Goal: Find specific page/section

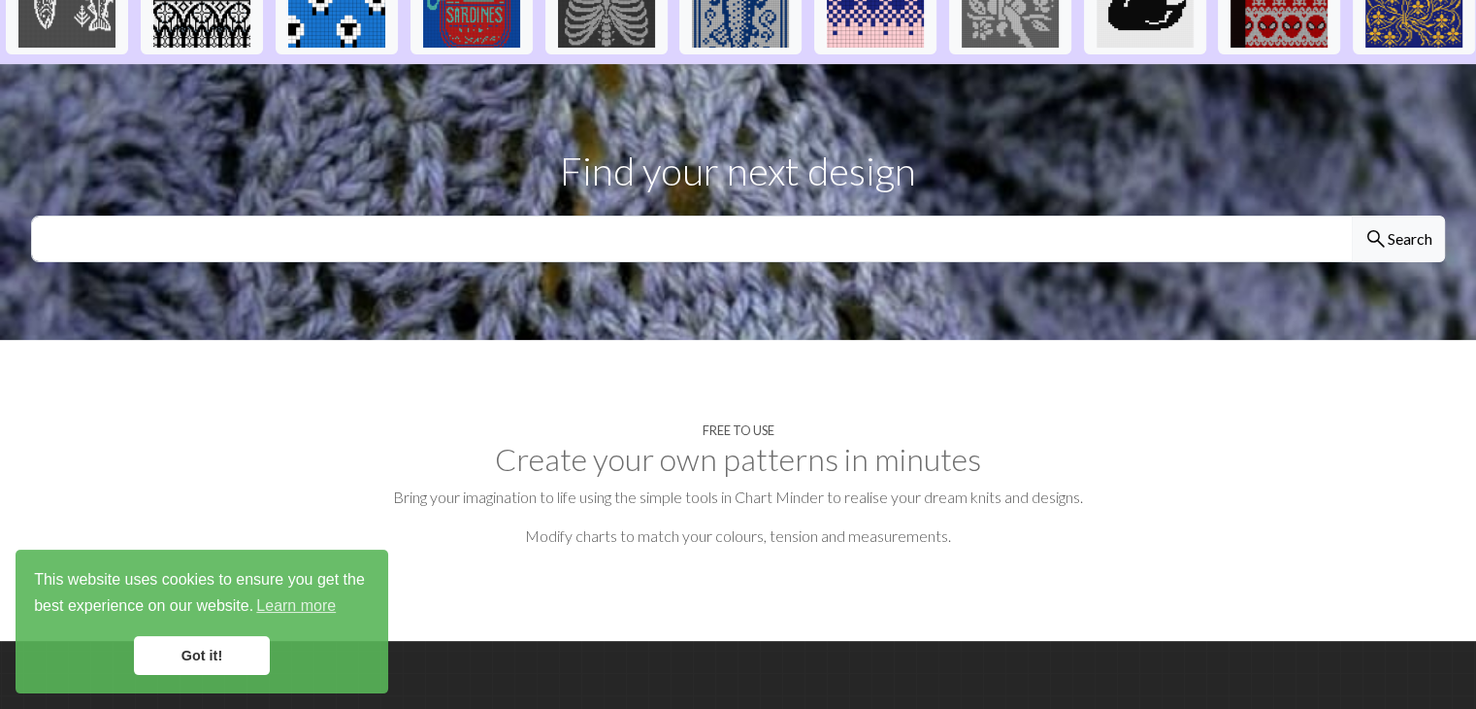
scroll to position [485, 0]
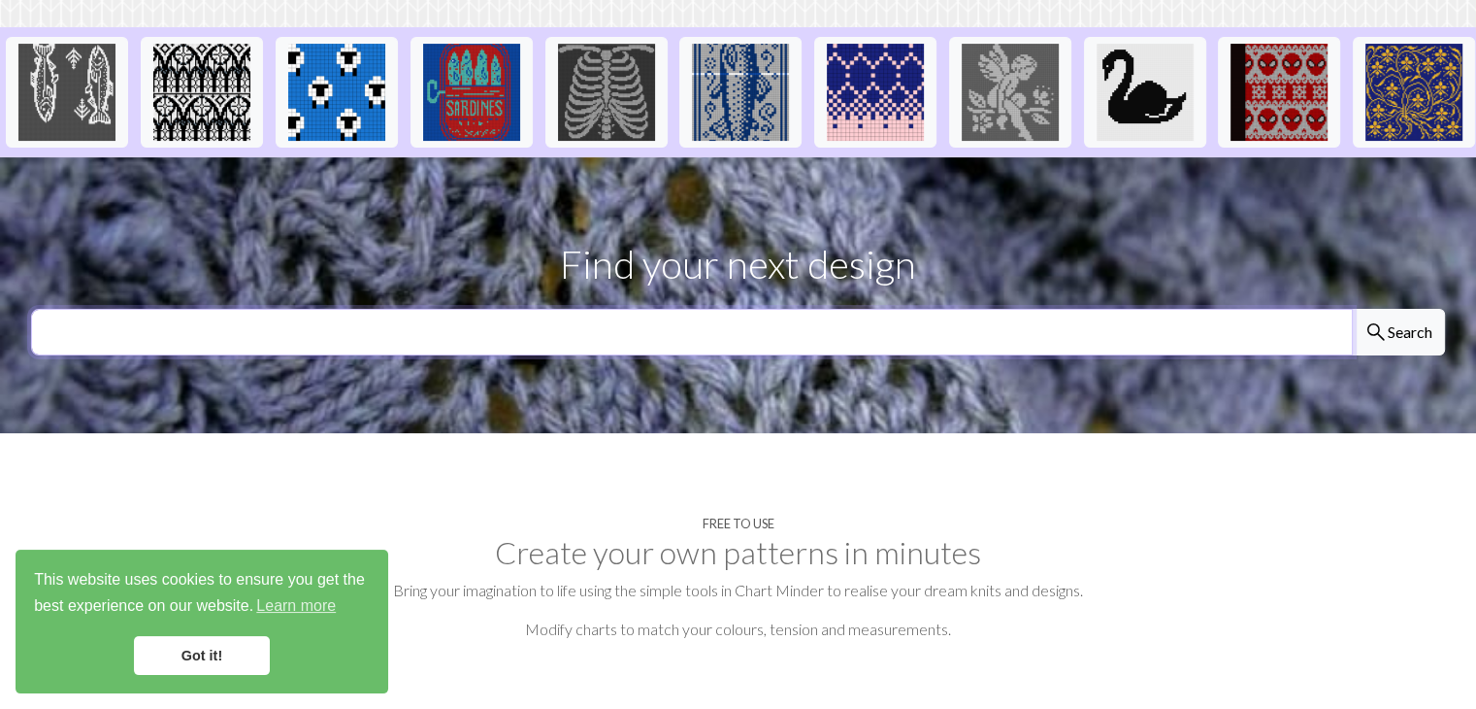
click at [457, 309] on input "text" at bounding box center [692, 332] width 1322 height 47
type input "knitting diamond 24 x 12 grid"
click at [1352, 309] on button "search Search" at bounding box center [1398, 332] width 93 height 47
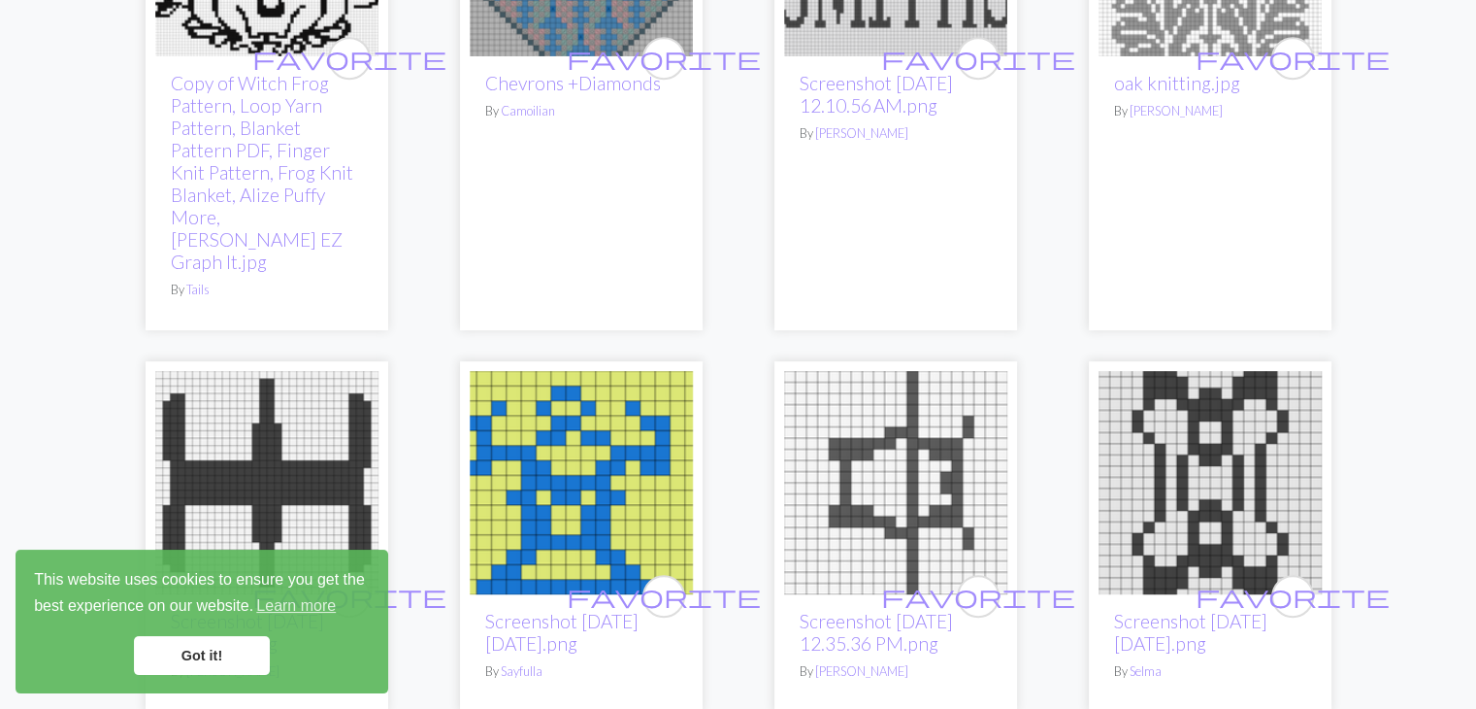
scroll to position [971, 0]
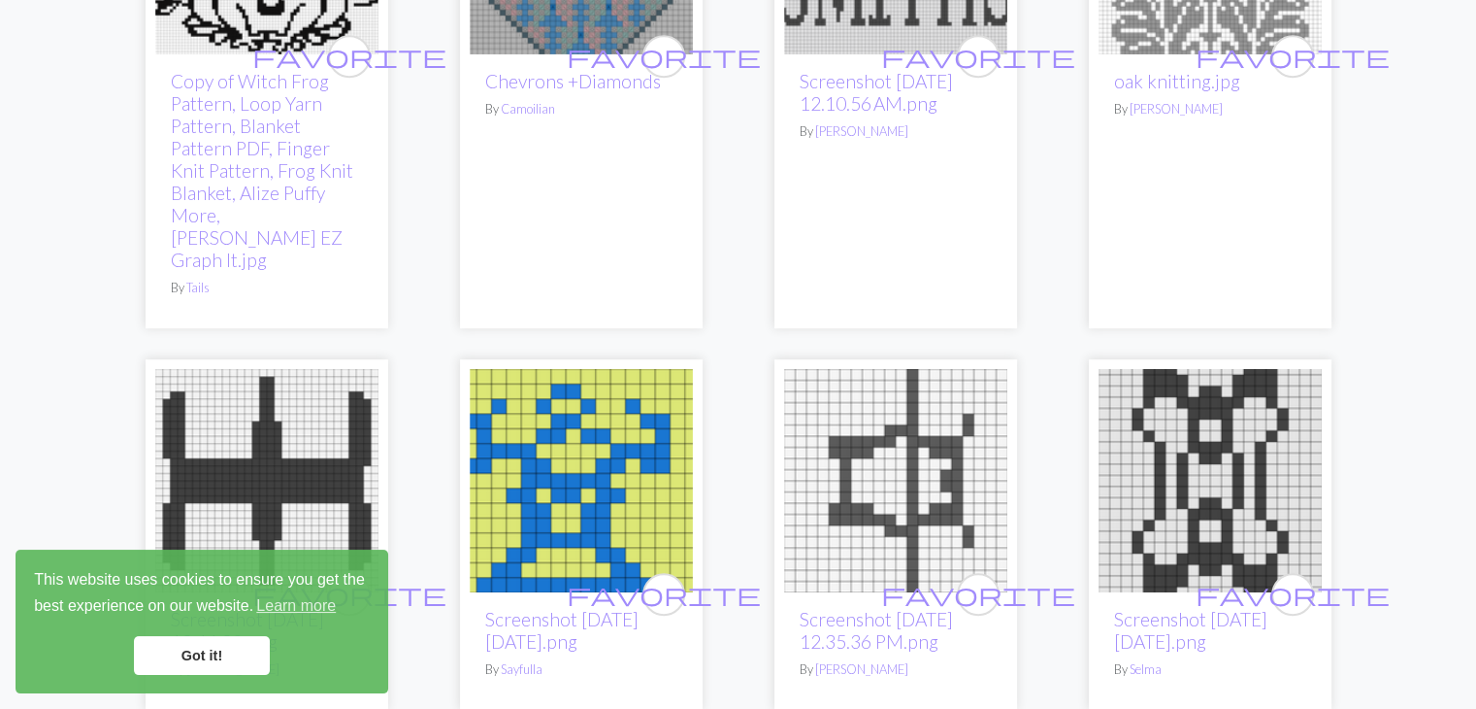
click at [198, 646] on link "Got it!" at bounding box center [202, 655] width 136 height 39
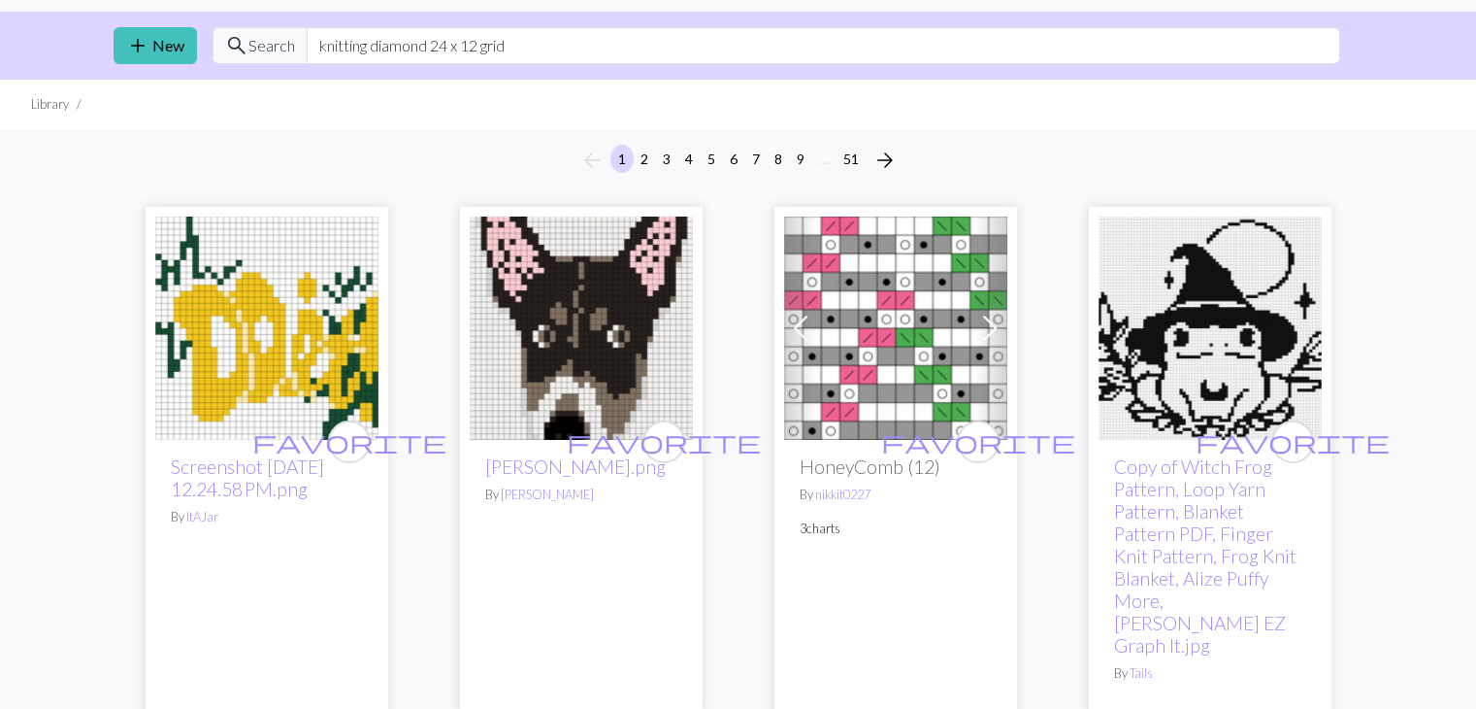
scroll to position [0, 0]
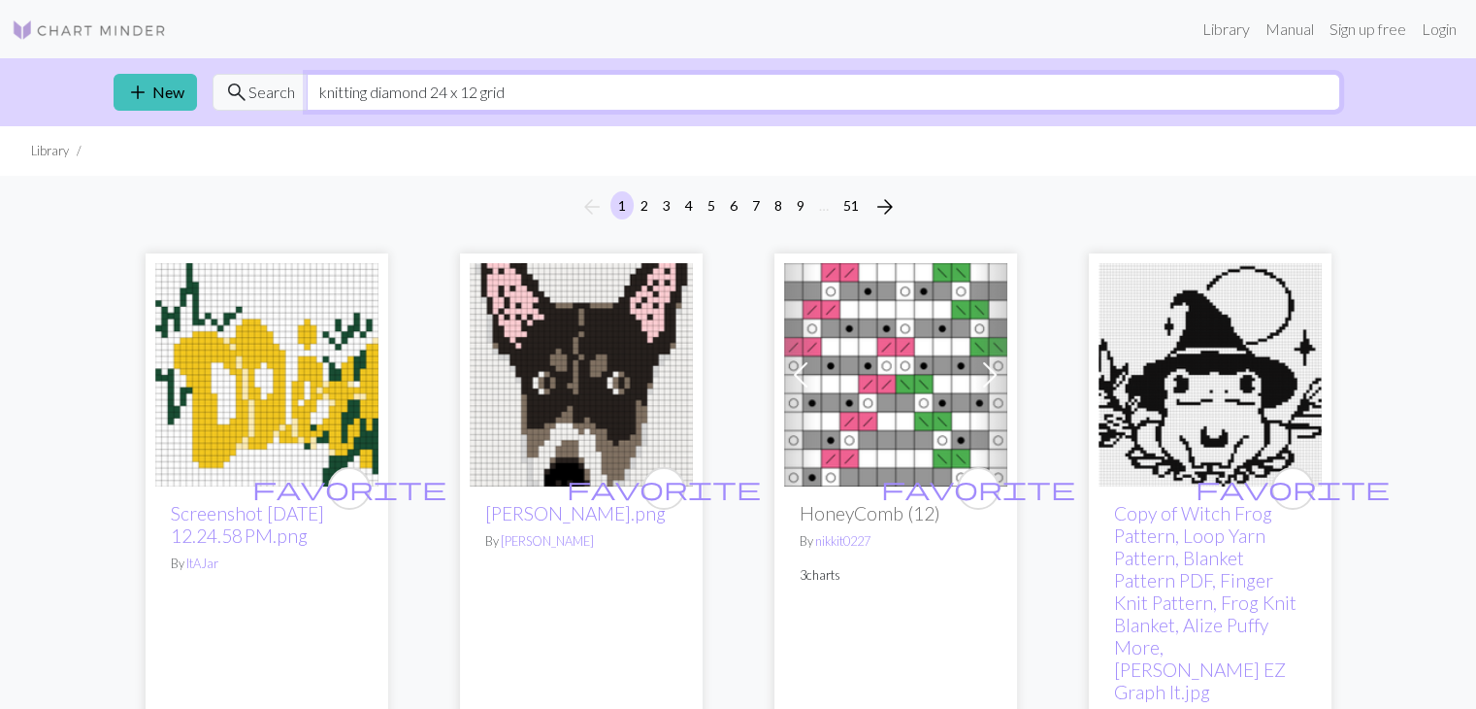
drag, startPoint x: 369, startPoint y: 90, endPoint x: 0, endPoint y: 114, distance: 369.6
click at [0, 118] on div "add New search Search knitting diamond 24 x 12 grid" at bounding box center [738, 92] width 1476 height 68
type input "diamond 24 x 12 grid"
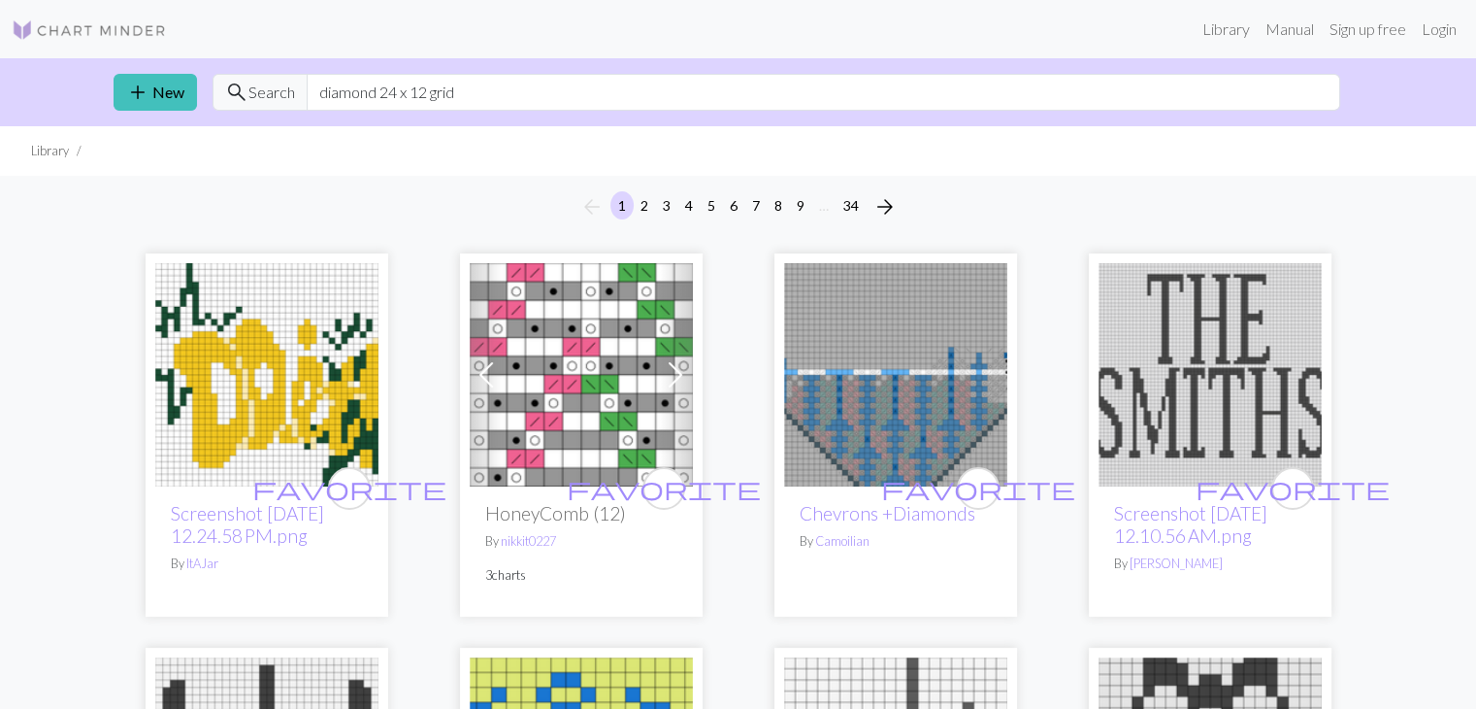
click at [891, 428] on img at bounding box center [895, 374] width 223 height 223
